Goal: Information Seeking & Learning: Find specific page/section

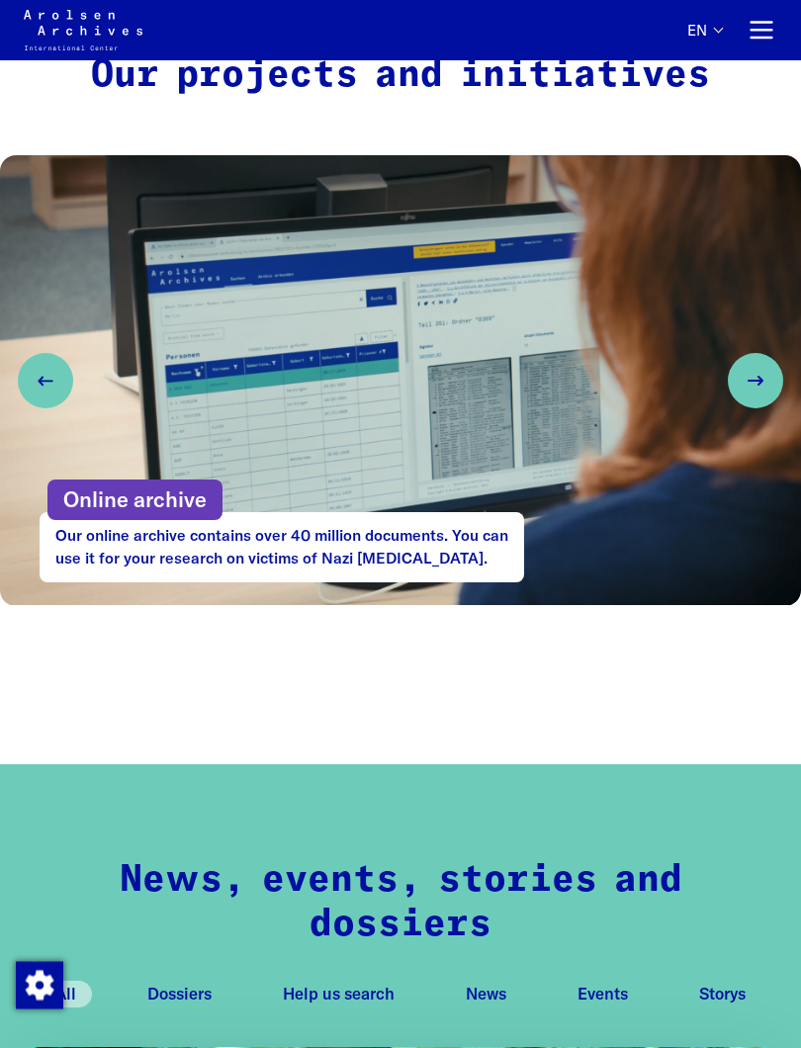
scroll to position [848, 0]
click at [751, 383] on icon "Next slide" at bounding box center [756, 381] width 24 height 24
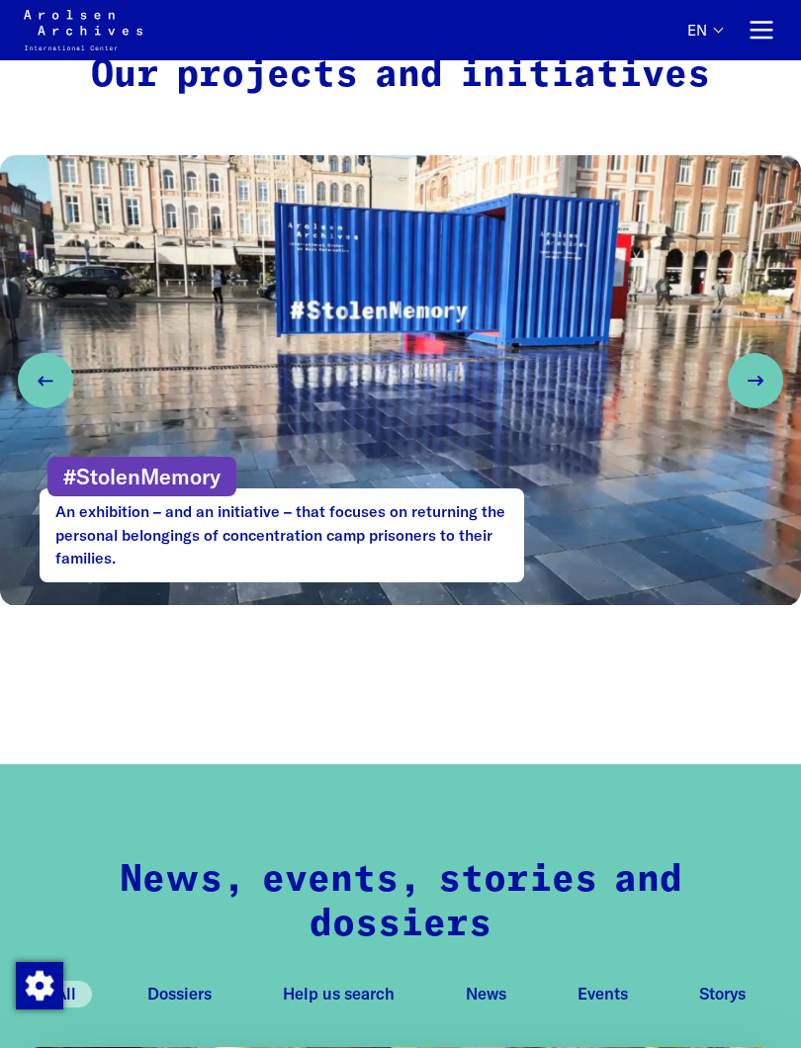
click at [762, 385] on icon "Next slide" at bounding box center [756, 381] width 24 height 24
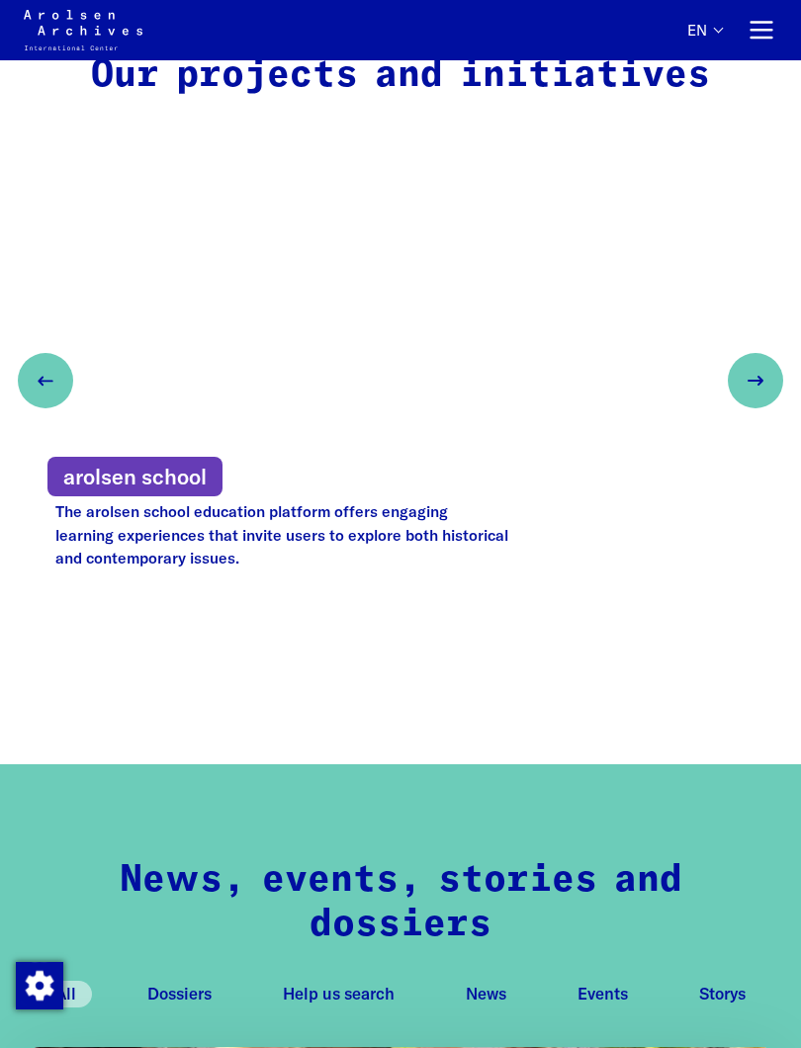
click at [762, 378] on icon "Next slide" at bounding box center [756, 381] width 24 height 24
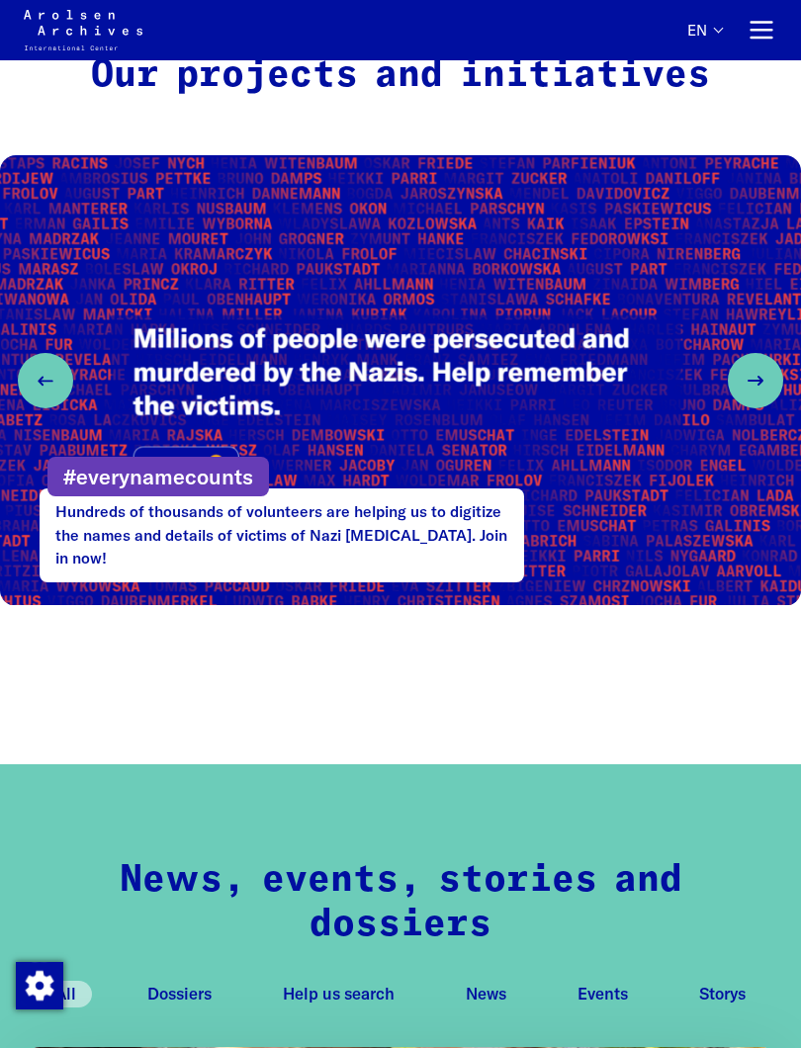
click at [765, 369] on icon "Next slide" at bounding box center [756, 381] width 24 height 24
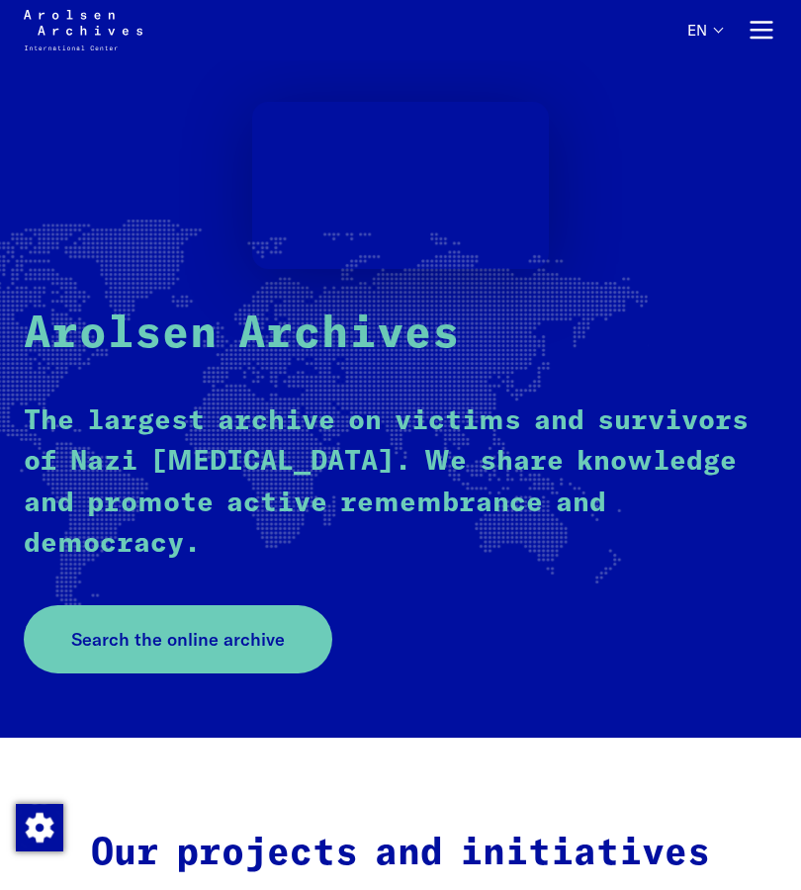
scroll to position [0, 0]
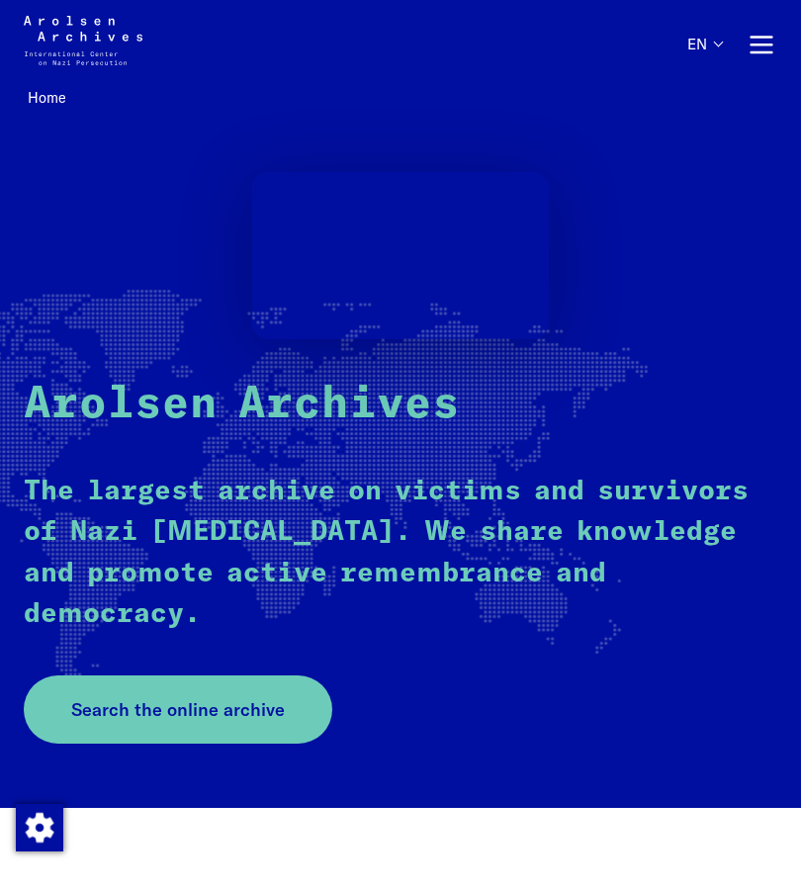
click at [704, 56] on button "en" at bounding box center [704, 60] width 35 height 49
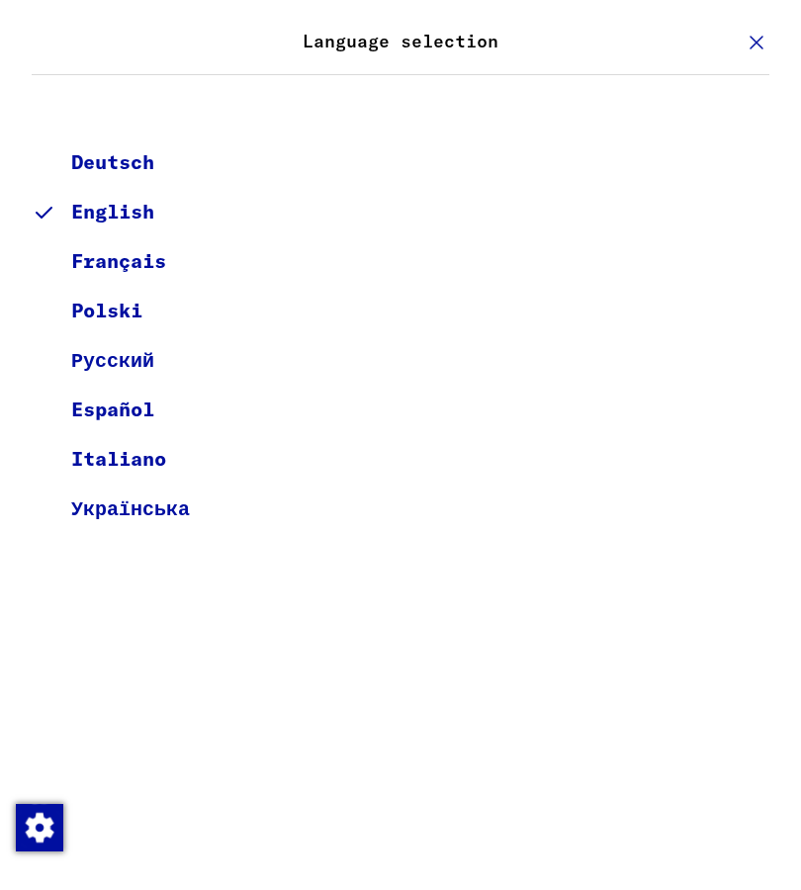
click at [756, 44] on use "Primary" at bounding box center [757, 43] width 12 height 12
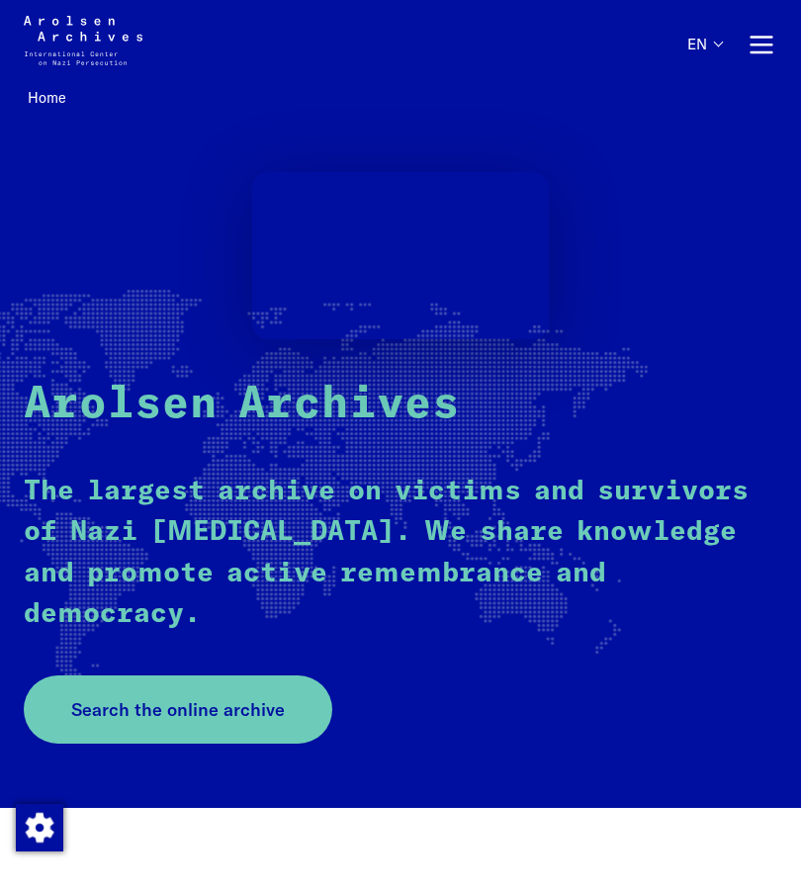
click at [760, 43] on button "Primary navigation" at bounding box center [762, 45] width 32 height 32
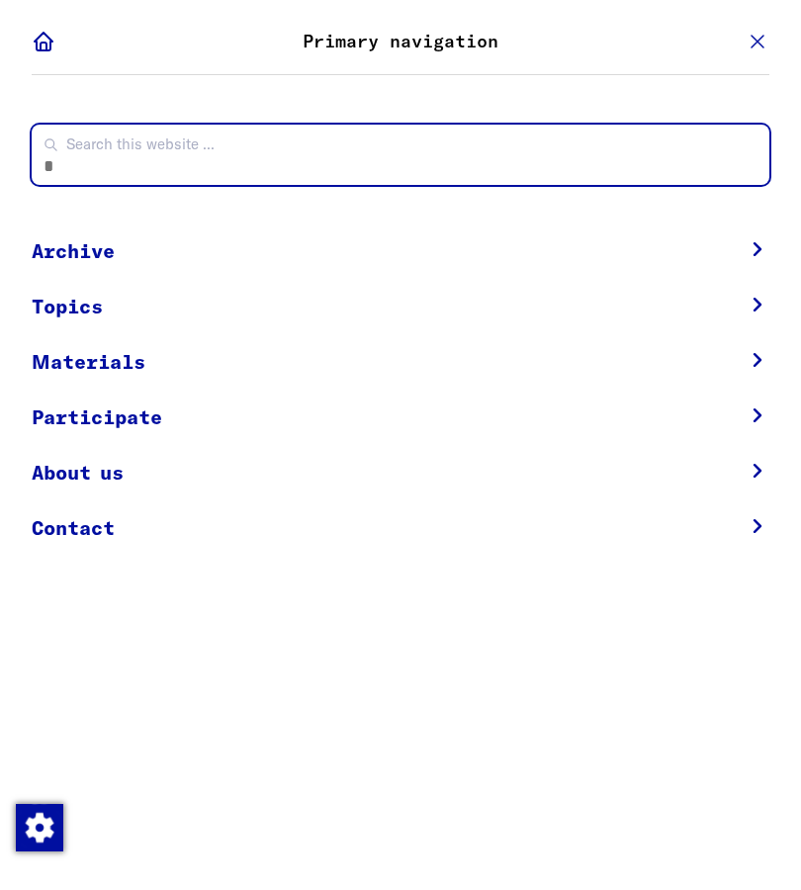
click at [121, 160] on input "Search this website ... Click enter to submit" at bounding box center [401, 155] width 738 height 60
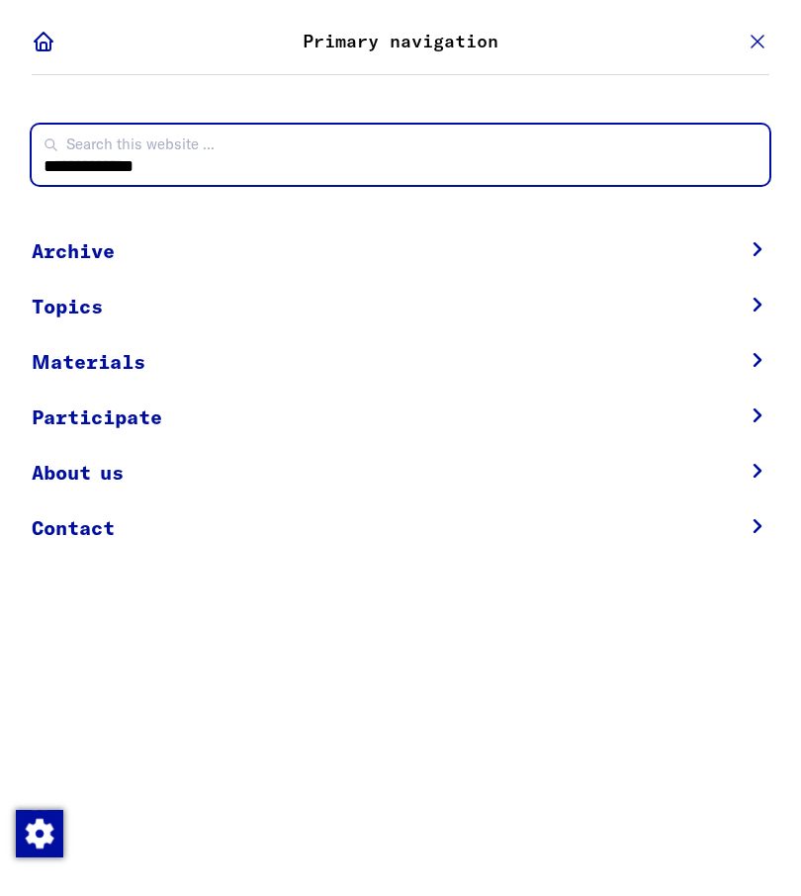
type input "**********"
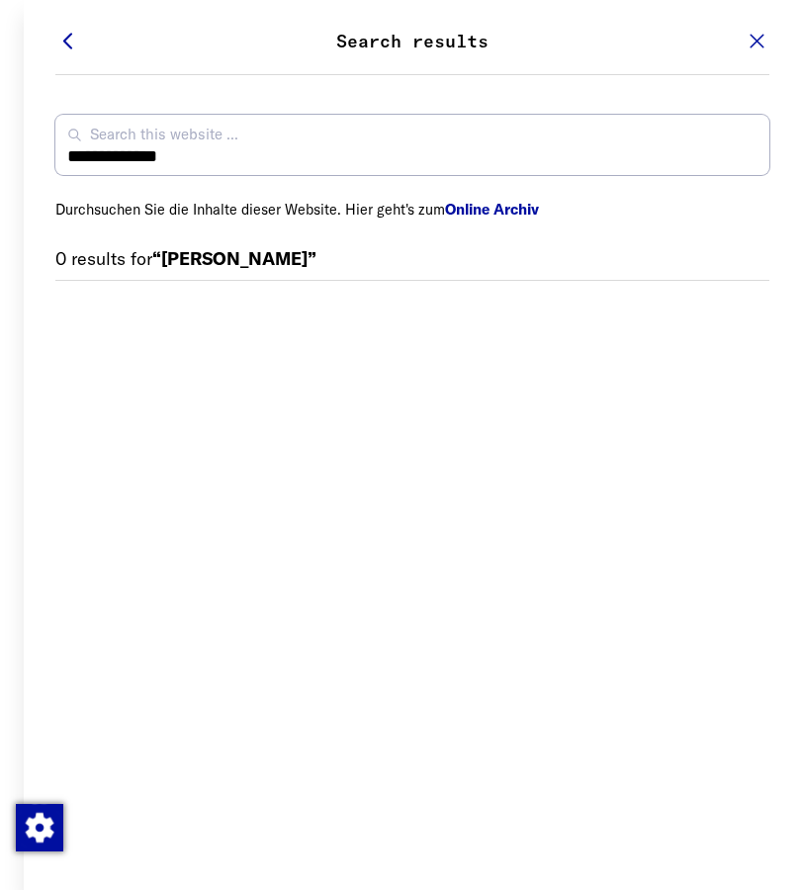
click at [493, 213] on link "Online Archiv" at bounding box center [492, 209] width 94 height 19
